Goal: Ask a question

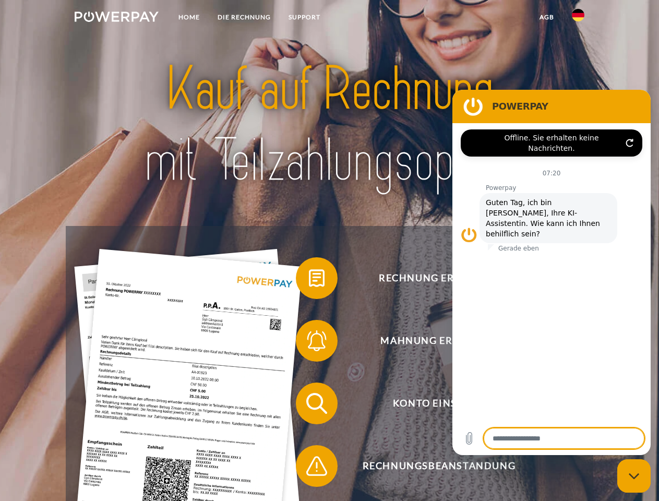
click at [116, 18] on img at bounding box center [117, 16] width 84 height 10
click at [578, 18] on img at bounding box center [578, 15] width 13 height 13
click at [546, 17] on link "agb" at bounding box center [547, 17] width 32 height 19
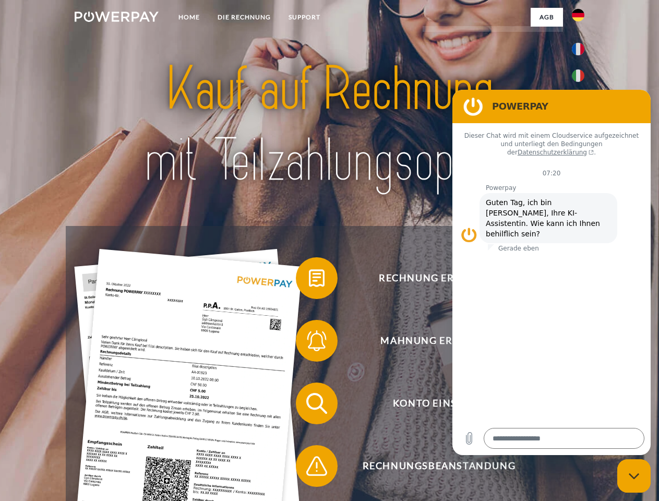
click at [309, 280] on span at bounding box center [301, 278] width 52 height 52
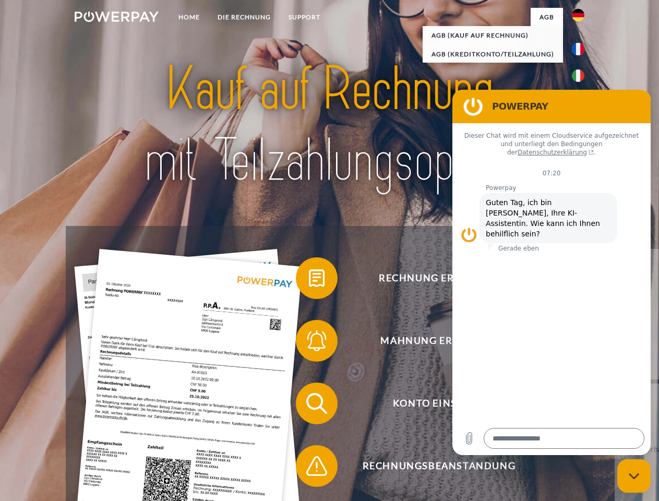
click at [309, 343] on div "Rechnung erhalten? Mahnung erhalten? Konto einsehen" at bounding box center [329, 434] width 527 height 417
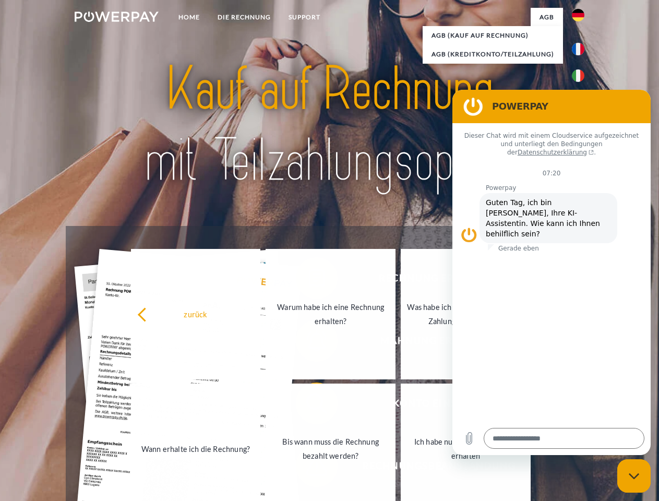
click at [309, 405] on link "Bis wann muss die Rechnung bezahlt werden?" at bounding box center [331, 449] width 130 height 130
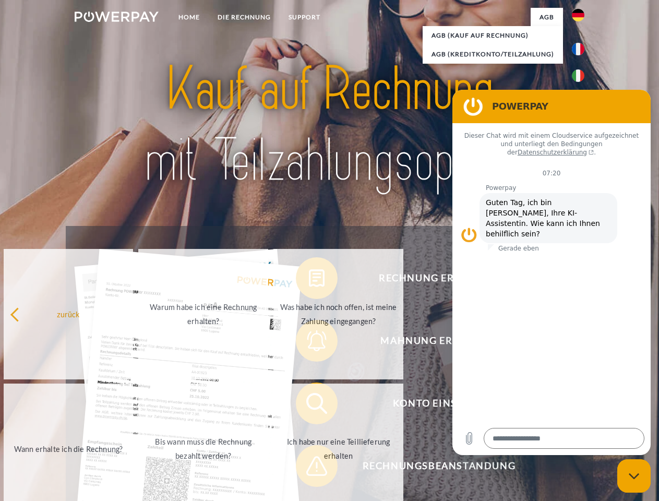
click at [309, 468] on span at bounding box center [301, 466] width 52 height 52
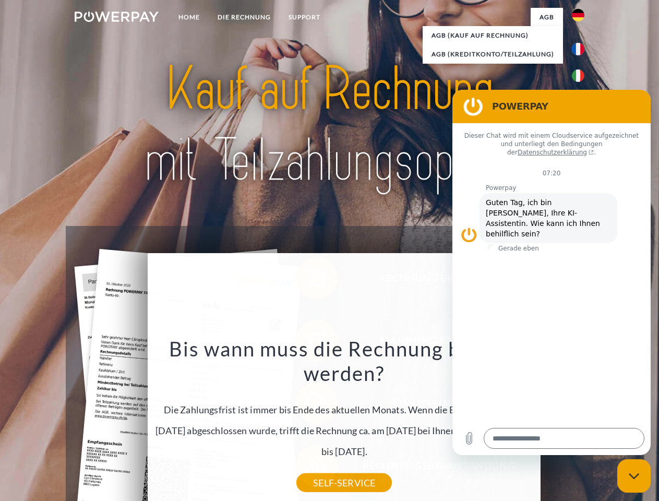
click at [634, 476] on icon "Messaging-Fenster schließen" at bounding box center [634, 476] width 11 height 7
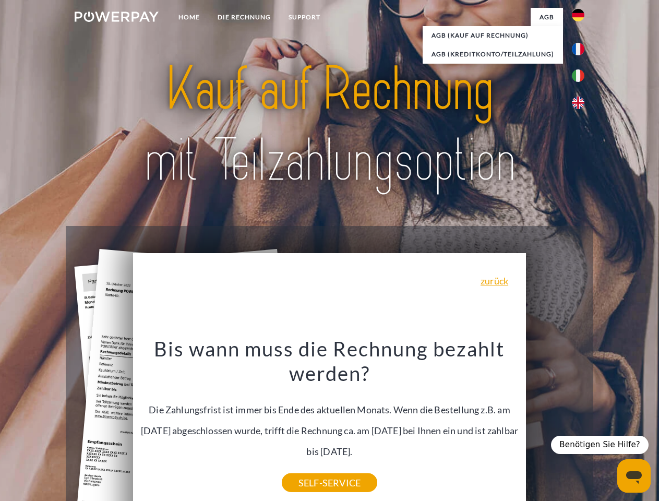
type textarea "*"
